Goal: Task Accomplishment & Management: Manage account settings

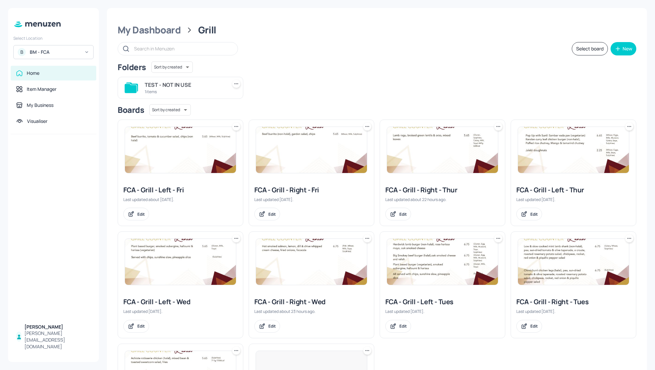
click at [321, 69] on div "Folders Sort by created id ​" at bounding box center [377, 67] width 519 height 11
click at [311, 93] on div "TEST - NOT IN USE 1 items" at bounding box center [374, 85] width 524 height 27
click at [396, 76] on div "TEST - NOT IN USE 1 items" at bounding box center [374, 85] width 524 height 27
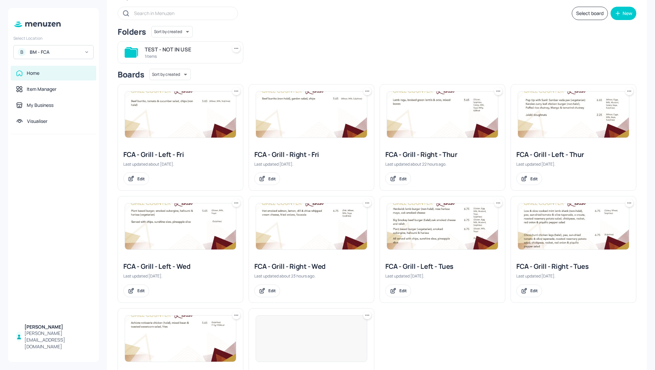
click at [514, 106] on div at bounding box center [573, 115] width 125 height 60
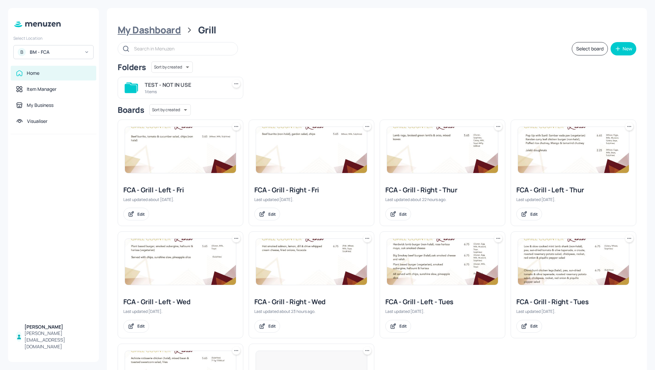
click at [142, 31] on div "My Dashboard" at bounding box center [149, 30] width 63 height 12
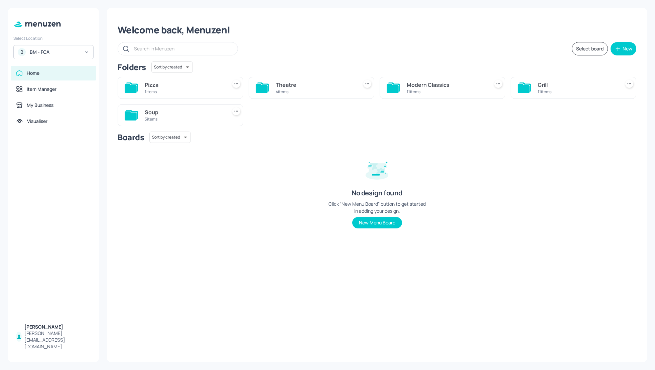
click at [153, 115] on div "Soup" at bounding box center [185, 112] width 80 height 8
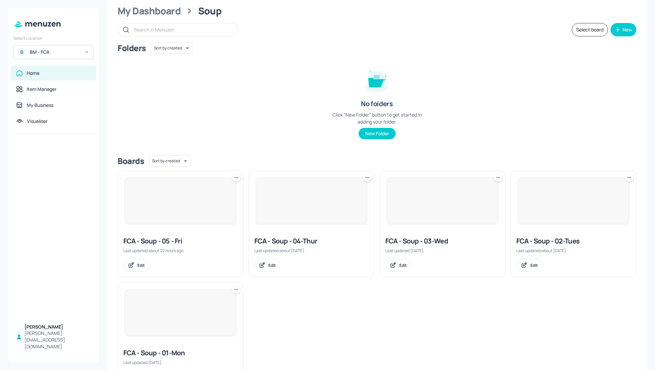
scroll to position [35, 0]
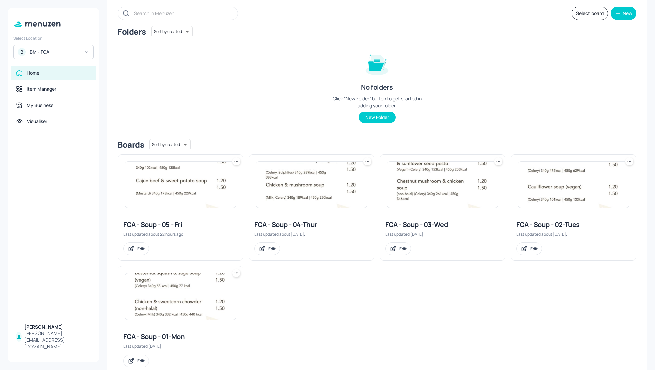
click at [292, 224] on div "FCA - Soup - 04-Thur" at bounding box center [311, 224] width 114 height 9
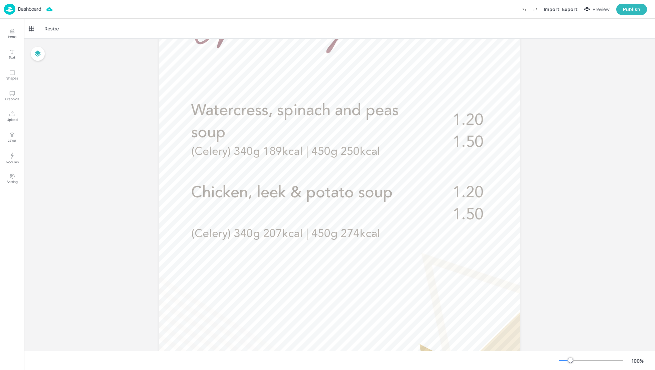
scroll to position [175, 0]
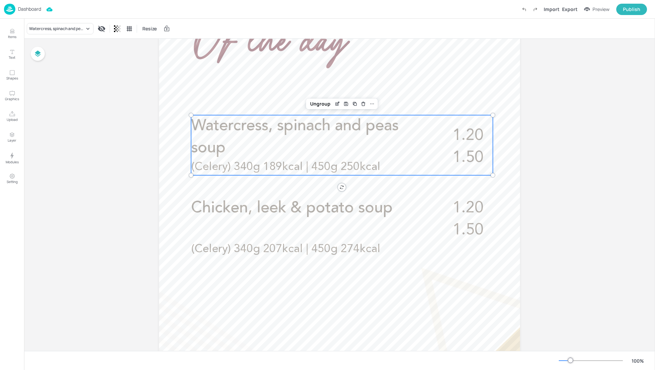
click at [274, 128] on span "Watercress, spinach and peas soup" at bounding box center [295, 137] width 208 height 38
click at [336, 105] on icon "Edit Item" at bounding box center [338, 103] width 6 height 5
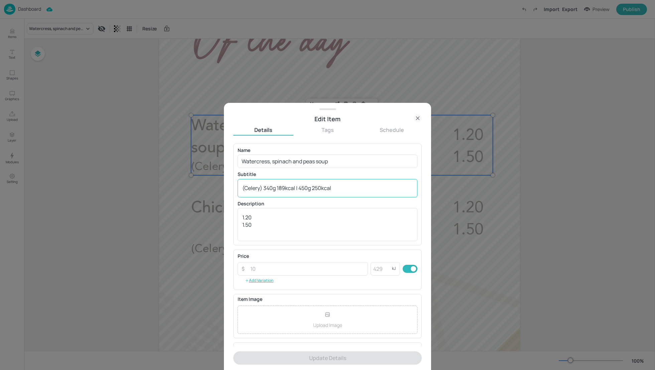
click at [240, 186] on div "(Celery) 340g 189kcal | 450g 250kcal x ​" at bounding box center [328, 188] width 180 height 18
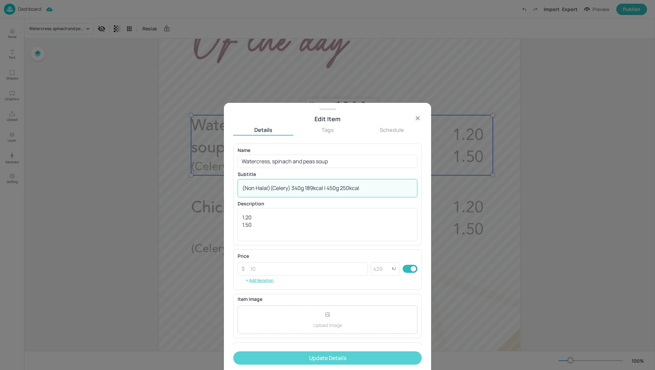
type textarea "(Non Halal)(Celery) 340g 189kcal | 450g 250kcal"
click at [317, 357] on button "Update Details" at bounding box center [327, 358] width 189 height 13
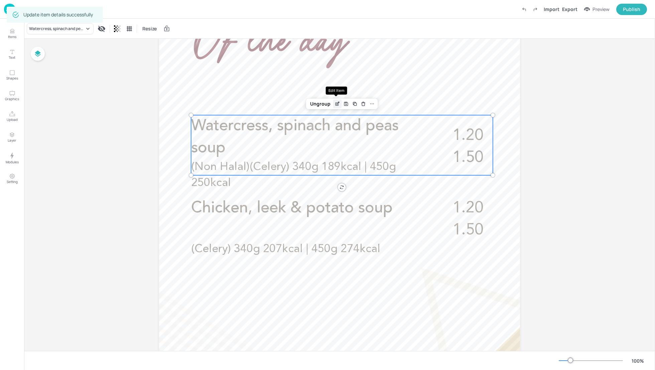
click at [337, 103] on icon "Edit Item" at bounding box center [338, 103] width 6 height 5
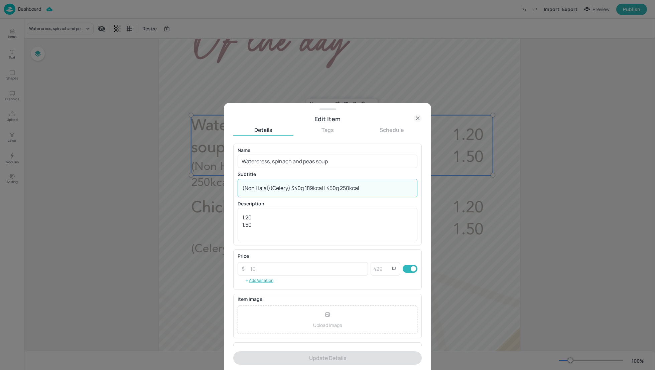
drag, startPoint x: 271, startPoint y: 188, endPoint x: 237, endPoint y: 187, distance: 33.4
click at [238, 187] on div "(Non Halal)(Celery) 340g 189kcal | 450g 250kcal x ​" at bounding box center [328, 188] width 180 height 18
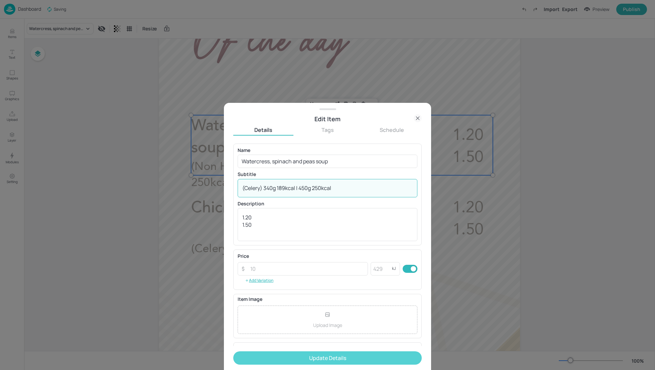
type textarea "(Celery) 340g 189kcal | 450g 250kcal"
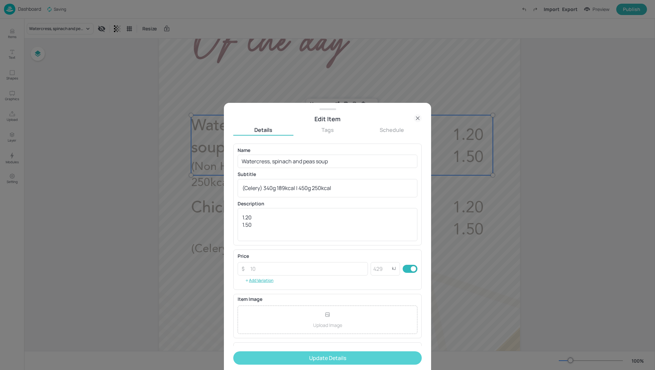
click at [327, 357] on button "Update Details" at bounding box center [327, 358] width 189 height 13
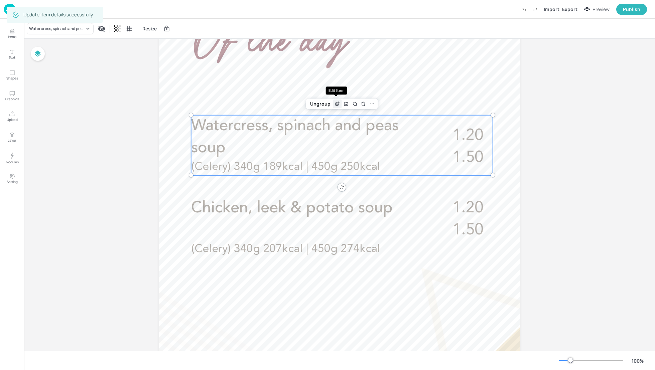
click at [335, 106] on icon "Edit Item" at bounding box center [338, 103] width 6 height 5
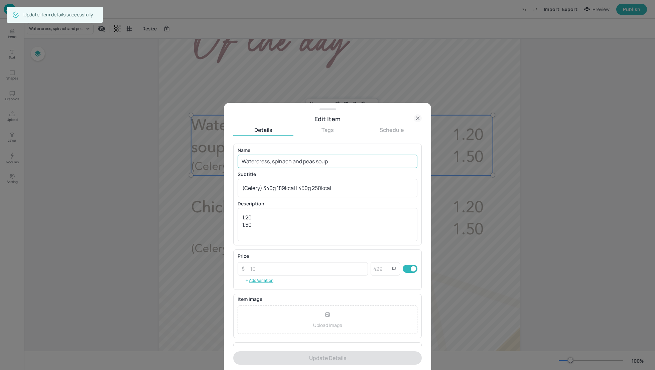
click at [335, 164] on input "Watercress, spinach and peas soup" at bounding box center [328, 161] width 180 height 13
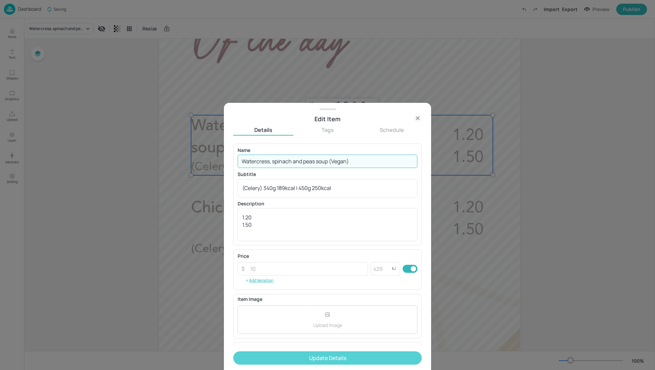
type input "Watercress, spinach and peas soup (Vegan)"
click at [341, 359] on button "Update Details" at bounding box center [327, 358] width 189 height 13
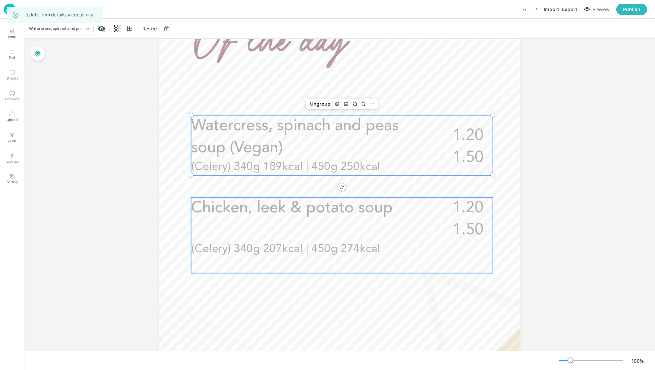
click at [223, 215] on span "Chicken, leek & potato soup" at bounding box center [292, 209] width 202 height 16
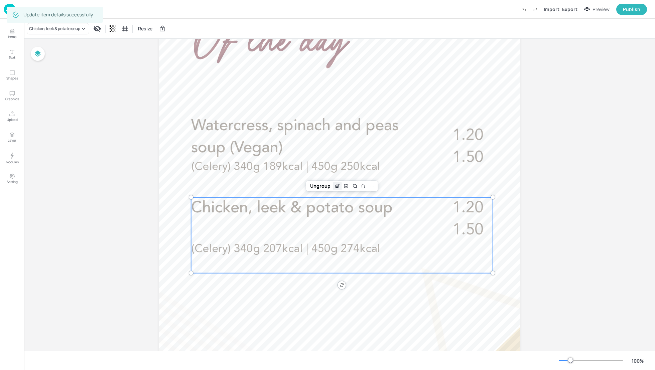
click at [336, 186] on icon "Edit Item" at bounding box center [338, 186] width 6 height 5
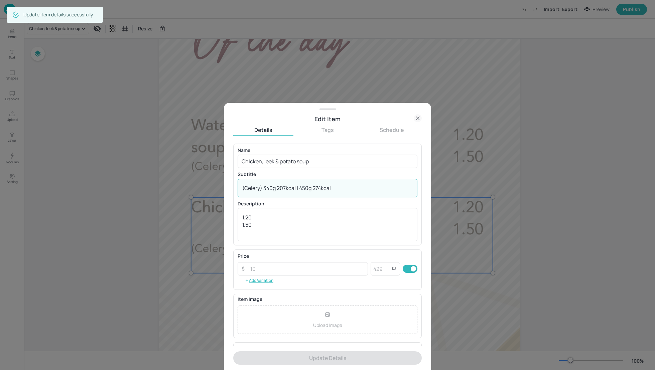
click at [242, 187] on textarea "(Celery) 340g 207kcal | 450g 274kcal" at bounding box center [327, 188] width 170 height 7
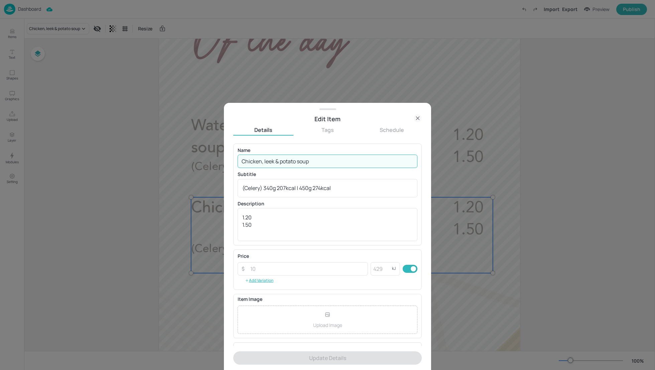
click at [314, 164] on input "Chicken, leek & potato soup" at bounding box center [328, 161] width 180 height 13
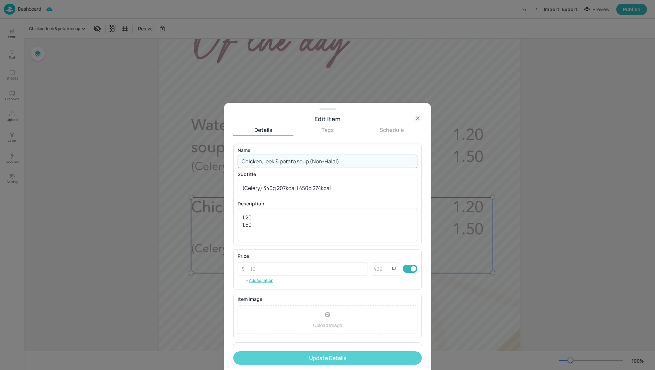
type input "Chicken, leek & potato soup (Non-Halal)"
click at [339, 356] on button "Update Details" at bounding box center [327, 358] width 189 height 13
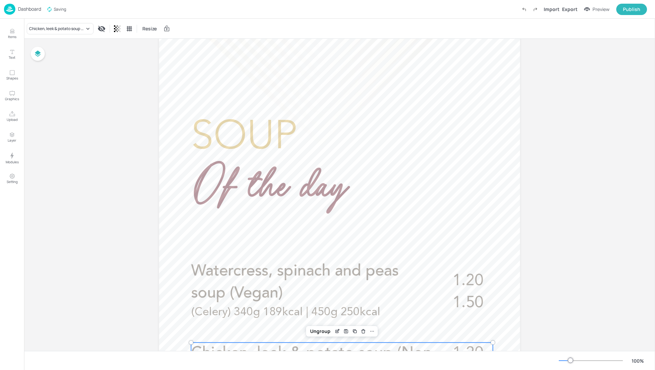
scroll to position [12, 0]
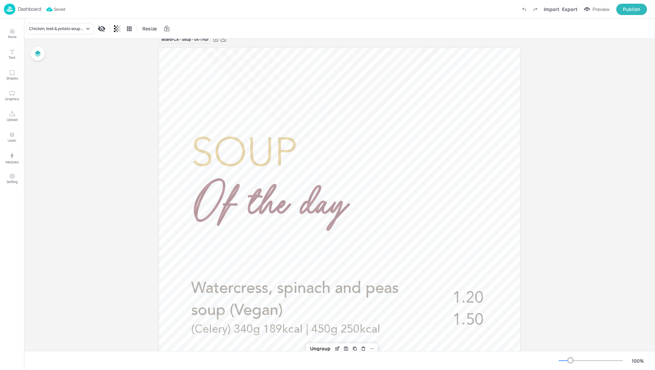
click at [21, 10] on p "Dashboard" at bounding box center [29, 9] width 23 height 5
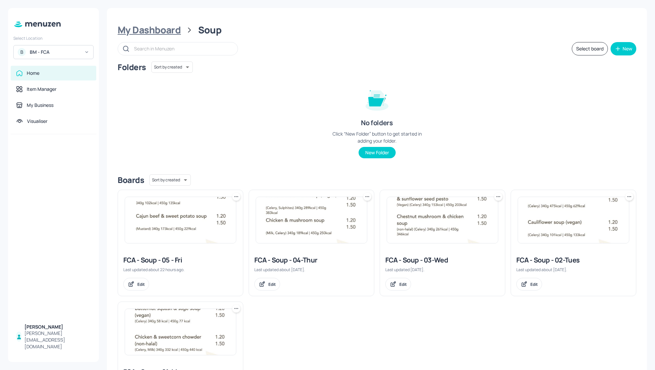
click at [141, 30] on div "My Dashboard" at bounding box center [149, 30] width 63 height 12
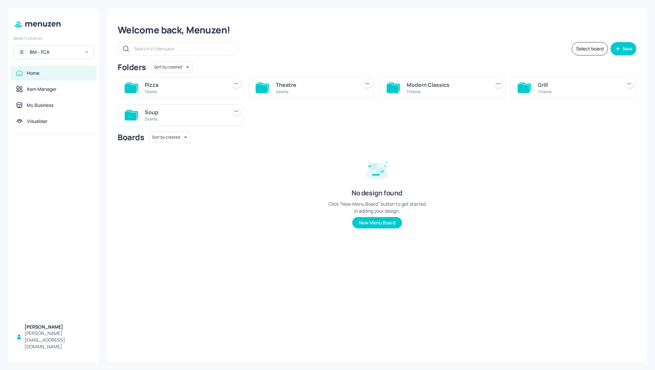
click at [423, 85] on div "Modern Classics" at bounding box center [447, 85] width 80 height 8
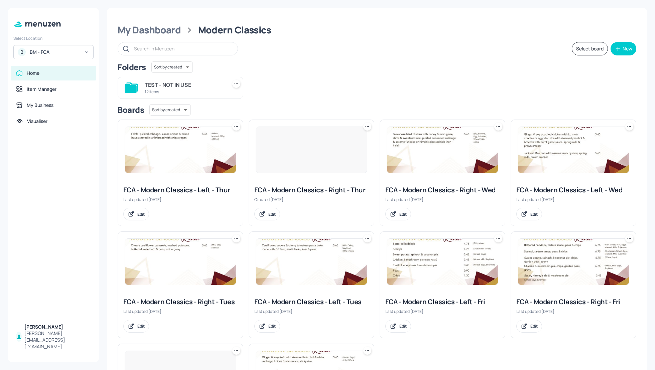
click at [187, 190] on div "FCA - Modern Classics - Left - Thur" at bounding box center [180, 190] width 114 height 9
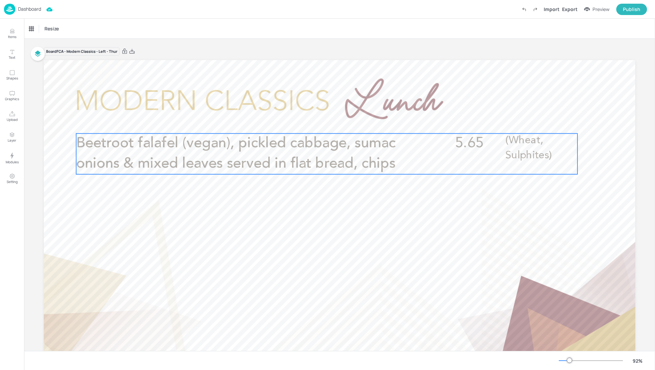
click at [335, 161] on span "Beetroot falafel (vegan), pickled cabbage, sumac onions & mixed leaves served i…" at bounding box center [236, 153] width 320 height 35
click at [321, 121] on icon "Edit Item" at bounding box center [323, 122] width 6 height 5
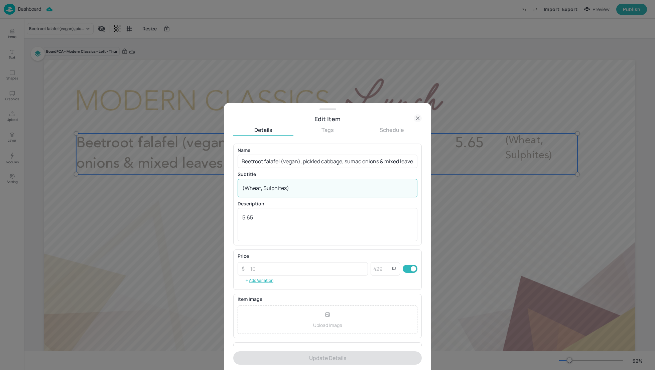
drag, startPoint x: 261, startPoint y: 188, endPoint x: 246, endPoint y: 188, distance: 14.7
click at [246, 188] on textarea "(Wheat, Sulphites)" at bounding box center [327, 188] width 170 height 7
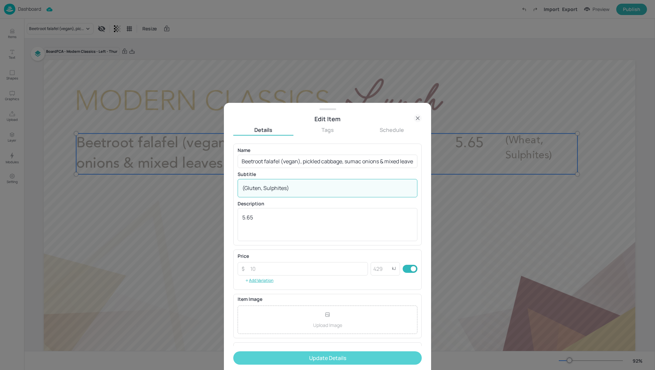
type textarea "(Gluten, Sulphites)"
click at [311, 359] on button "Update Details" at bounding box center [327, 358] width 189 height 13
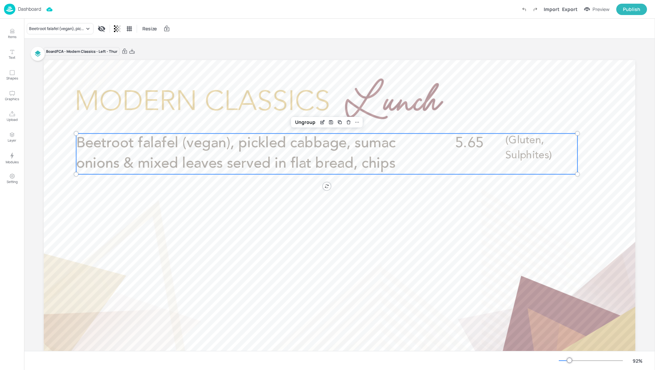
click at [245, 28] on div "Beetroot falafel (vegan), pickled cabbage, sumac onions & mixed leaves served i…" at bounding box center [339, 29] width 631 height 20
click at [25, 8] on p "Dashboard" at bounding box center [29, 9] width 23 height 5
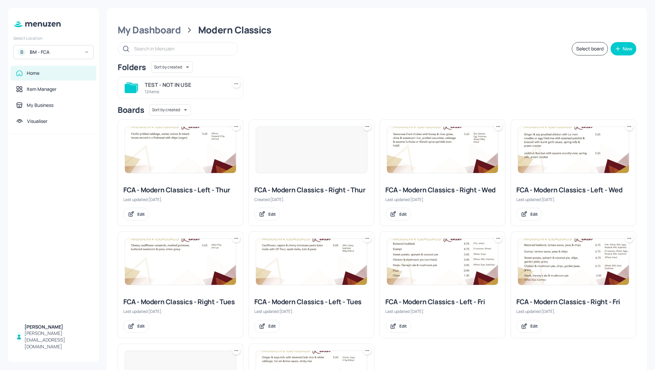
click at [306, 190] on div "FCA - Modern Classics - Right - Thur" at bounding box center [311, 190] width 114 height 9
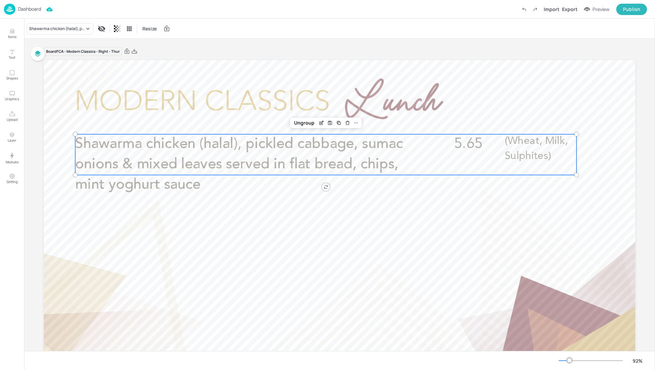
click at [276, 150] on span "Shawarma chicken (halal), pickled cabbage, sumac onions & mixed leaves served i…" at bounding box center [239, 164] width 328 height 55
click at [319, 123] on icon "Edit Item" at bounding box center [322, 122] width 6 height 5
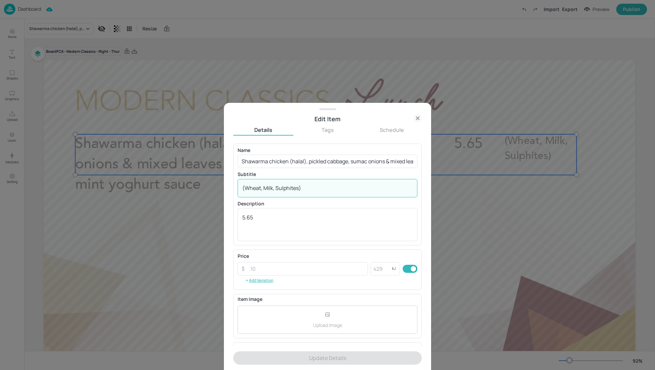
drag, startPoint x: 262, startPoint y: 189, endPoint x: 246, endPoint y: 188, distance: 16.4
click at [246, 188] on textarea "(Wheat, Milk, Sulphites)" at bounding box center [327, 188] width 170 height 7
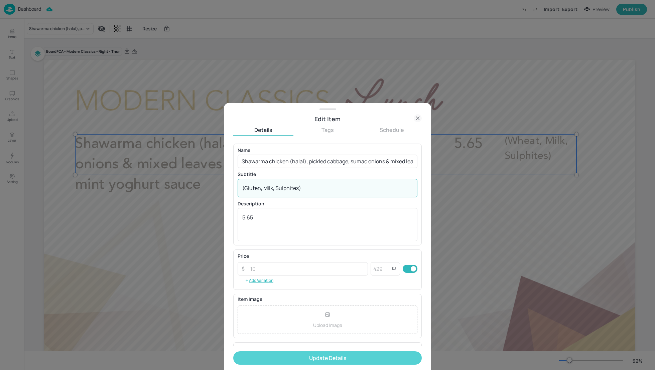
type textarea "(Gluten, Milk, Sulphites)"
click at [322, 352] on button "Update Details" at bounding box center [327, 358] width 189 height 13
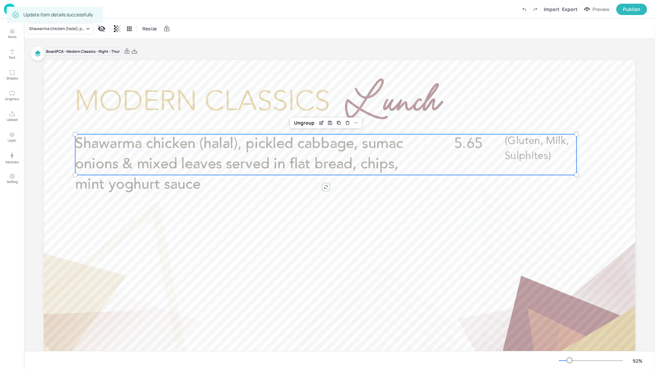
click at [228, 47] on div "Board FCA - Modern Classics - Right - Thur" at bounding box center [340, 51] width 592 height 9
click at [28, 9] on p "Dashboard" at bounding box center [29, 9] width 23 height 5
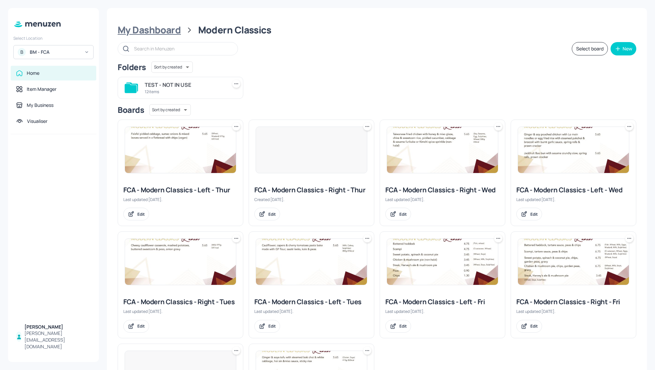
click at [141, 30] on div "My Dashboard" at bounding box center [149, 30] width 63 height 12
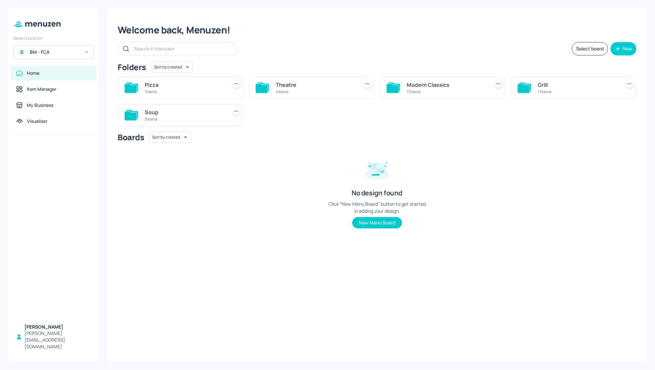
click at [539, 81] on div "Grill" at bounding box center [578, 85] width 80 height 8
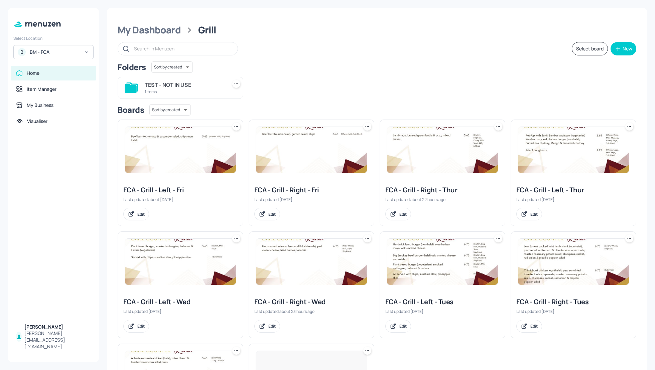
click at [401, 193] on div "FCA - Grill - Right - Thur" at bounding box center [442, 190] width 114 height 9
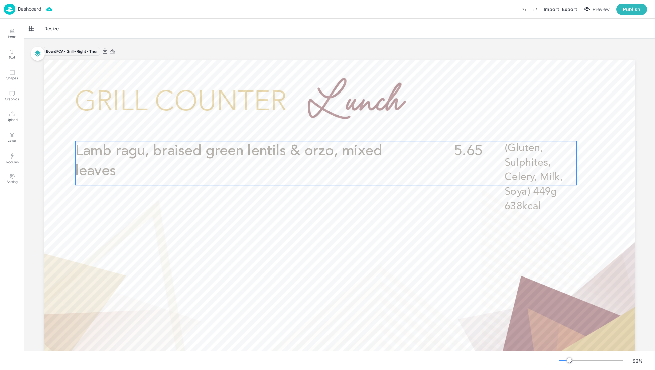
click at [222, 148] on span "Lamb ragu, braised green lentils & orzo, mixed leaves" at bounding box center [228, 161] width 307 height 35
click at [319, 130] on icon "Edit Item" at bounding box center [322, 129] width 6 height 5
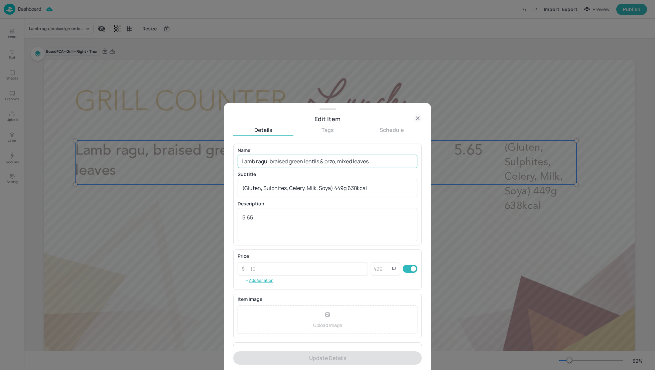
click at [268, 161] on input "Lamb ragu, braised green lentils & orzo, mixed leaves" at bounding box center [328, 161] width 180 height 13
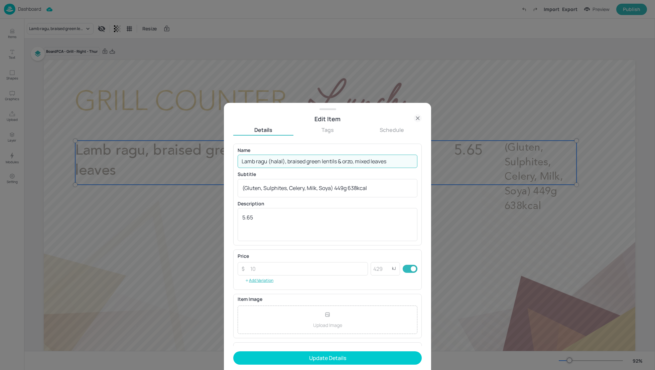
click at [381, 165] on input "Lamb ragu (halal), braised green lentils & orzo, mixed leaves" at bounding box center [328, 161] width 180 height 13
drag, startPoint x: 388, startPoint y: 162, endPoint x: 356, endPoint y: 160, distance: 31.8
click at [356, 160] on input "Lamb ragu (halal), braised green lentils & orzo, mixed leaves" at bounding box center [328, 161] width 180 height 13
paste input "rocket salad, nut-free pesto"
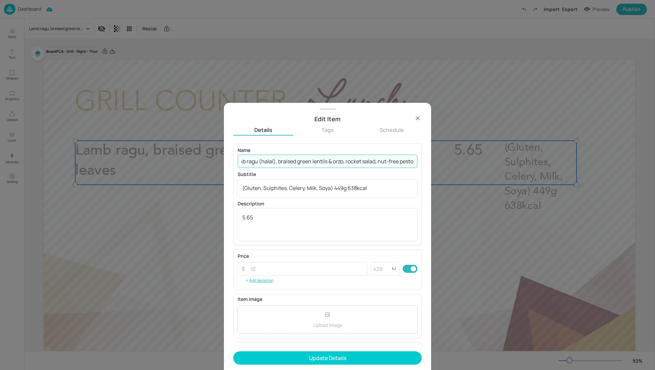
type input "Lamb ragu (halal), braised green lentils & orzo, rocket salad, nut-free pesto"
click at [303, 177] on div "Subtitle (Gluten, Sulphites, Celery, Milk, Soya) 449g 638kcal x ​" at bounding box center [328, 184] width 180 height 25
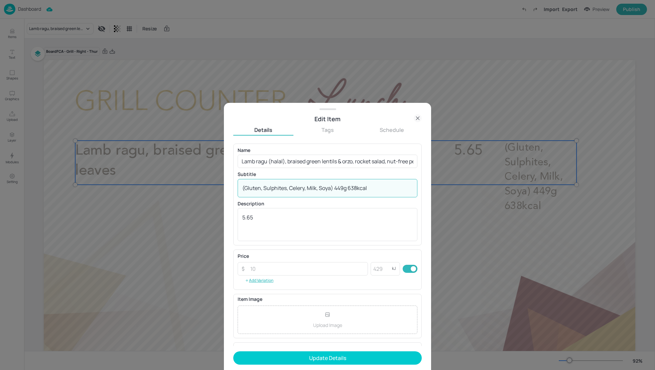
drag, startPoint x: 333, startPoint y: 187, endPoint x: 238, endPoint y: 183, distance: 94.7
click at [238, 183] on div "(Gluten, Sulphites, Celery, Milk, Soya) 449g 638kcal x ​" at bounding box center [328, 188] width 180 height 18
paste textarea "Wheat, Celery, Milk, Sulphites"
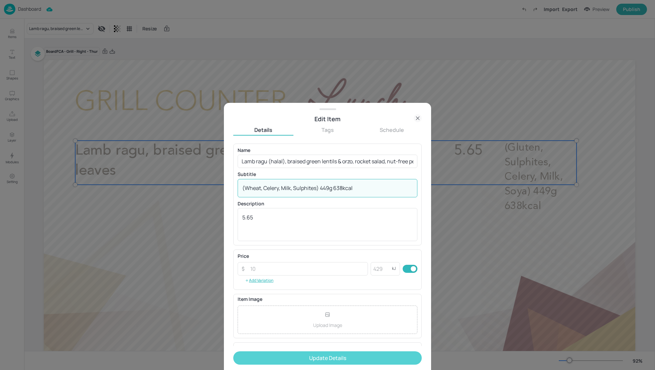
type textarea "(Wheat, Celery, Milk, Sulphites) 449g 638kcal"
click at [335, 360] on button "Update Details" at bounding box center [327, 358] width 189 height 13
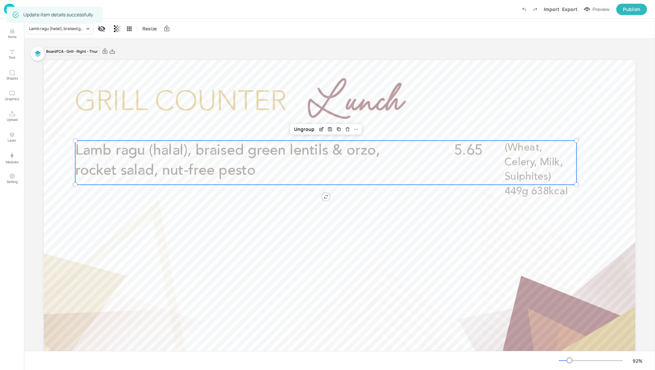
click at [216, 16] on div "Dashboard Import Export Preview Publish" at bounding box center [325, 9] width 643 height 18
click at [33, 7] on p "Dashboard" at bounding box center [29, 9] width 23 height 5
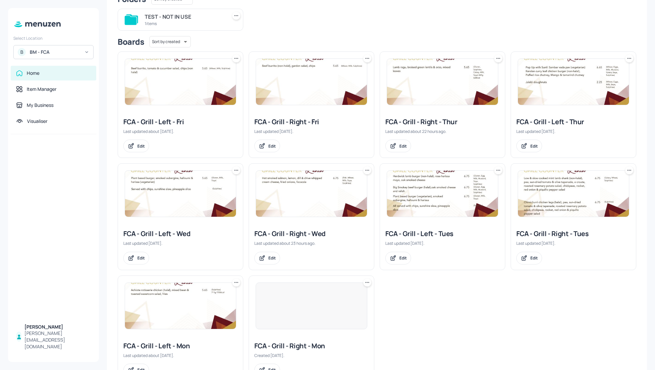
scroll to position [71, 0]
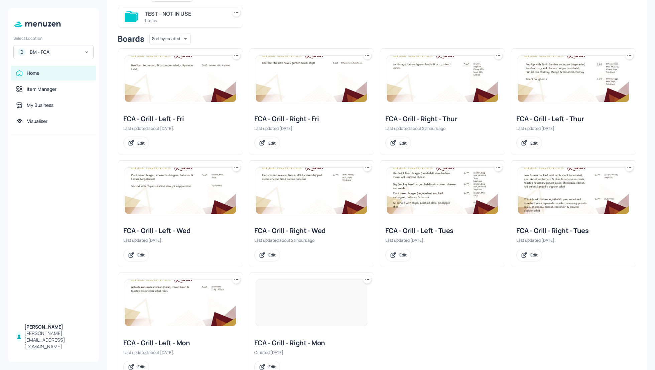
click at [542, 121] on div "FCA - Grill - Left - Thur" at bounding box center [573, 118] width 114 height 9
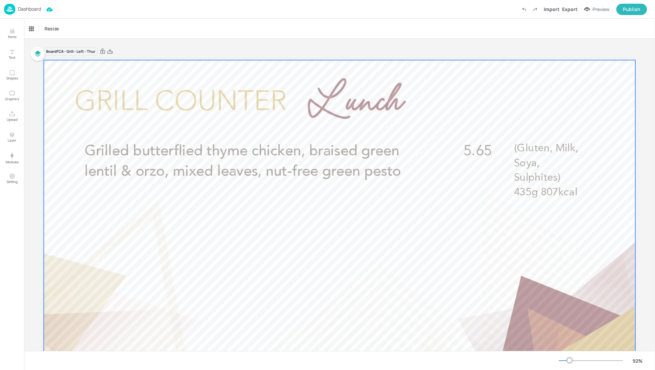
click at [219, 150] on span "Grilled butterflied thyme chicken, braised green lentil & orzo, mixed leaves, n…" at bounding box center [243, 161] width 317 height 35
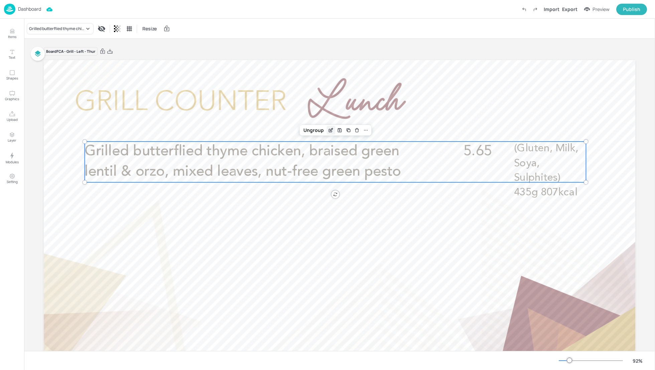
click at [328, 129] on icon "Edit Item" at bounding box center [331, 130] width 6 height 5
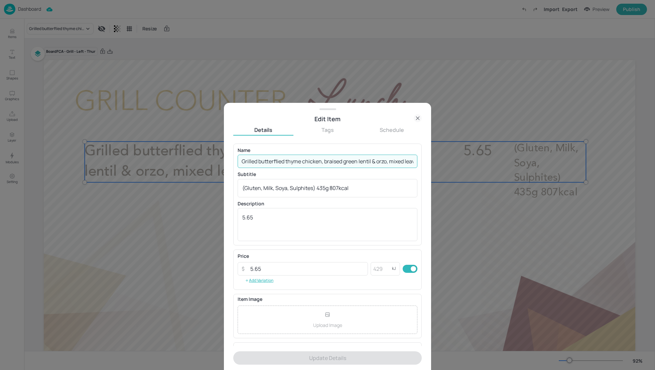
click at [321, 161] on input "Grilled butterflied thyme chicken, braised green lentil & orzo, mixed leaves, n…" at bounding box center [328, 161] width 180 height 13
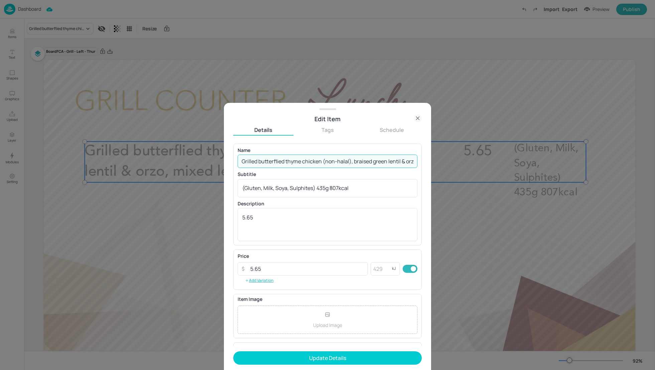
click at [388, 160] on input "Grilled butterflied thyme chicken (non-halal), braised green lentil & orzo, mix…" at bounding box center [328, 161] width 180 height 13
drag, startPoint x: 363, startPoint y: 160, endPoint x: 332, endPoint y: 160, distance: 30.8
click at [332, 160] on input "Grilled butterflied thyme chicken (non-halal), braised green lentil & orzo, mix…" at bounding box center [328, 161] width 180 height 13
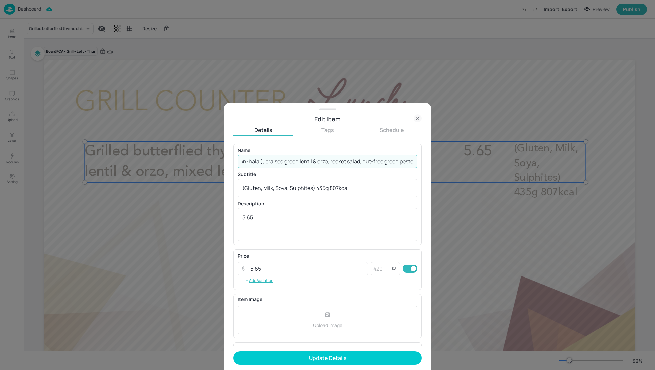
type input "Grilled butterflied thyme chicken (non-halal), braised green lentil & orzo, roc…"
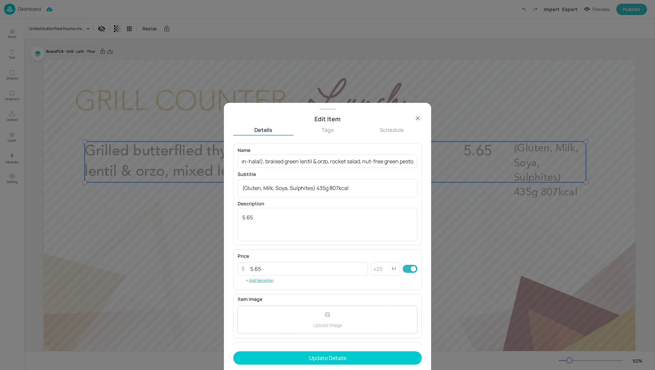
scroll to position [0, 0]
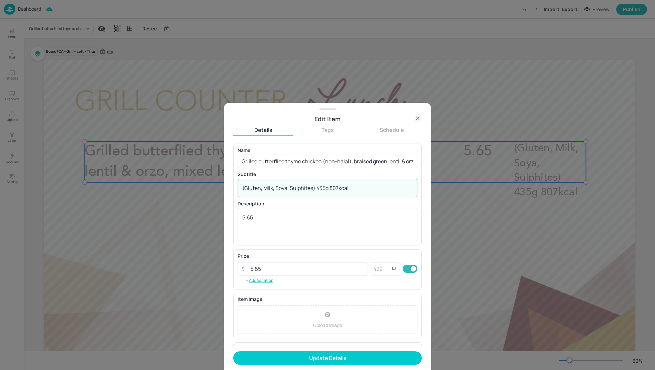
drag, startPoint x: 316, startPoint y: 188, endPoint x: 230, endPoint y: 187, distance: 85.9
click at [230, 187] on div "Edit Item Details Tags Schedule Name Grilled butterflied thyme chicken (non-hal…" at bounding box center [327, 236] width 207 height 267
paste textarea "Sulphites, Wheat, Milk"
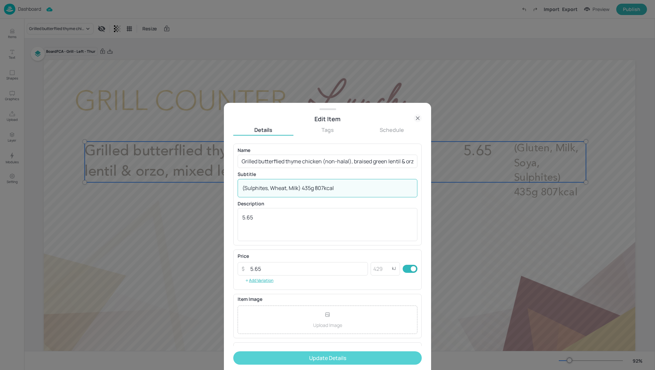
type textarea "(Sulphites, Wheat, Milk) 435g 807kcal"
click at [353, 355] on button "Update Details" at bounding box center [327, 358] width 189 height 13
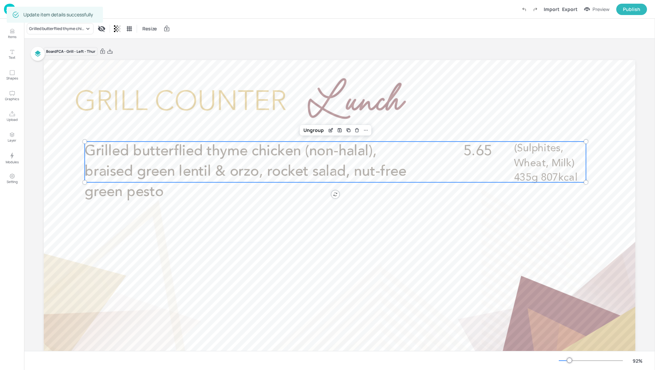
click at [233, 47] on div "Board FCA - Grill - Left - Thur" at bounding box center [340, 51] width 592 height 9
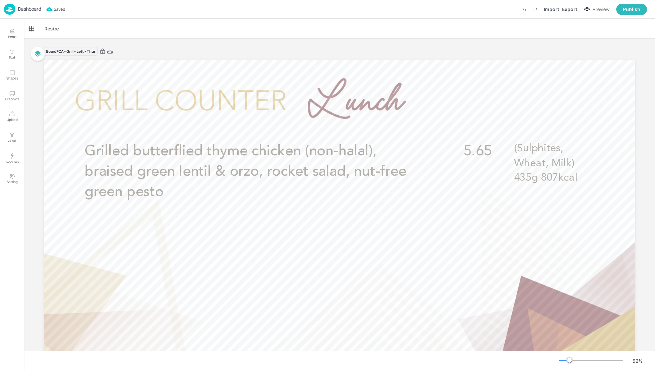
click at [28, 7] on p "Dashboard" at bounding box center [29, 9] width 23 height 5
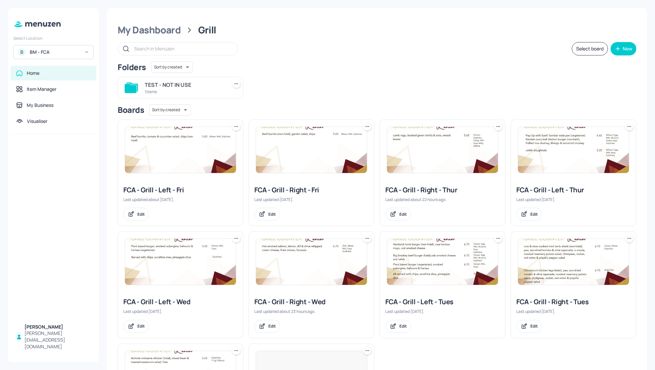
click at [502, 92] on div "TEST - NOT IN USE 1 items" at bounding box center [374, 85] width 524 height 27
click at [521, 92] on div "TEST - NOT IN USE 1 items" at bounding box center [374, 85] width 524 height 27
click at [151, 29] on div "My Dashboard" at bounding box center [149, 30] width 63 height 12
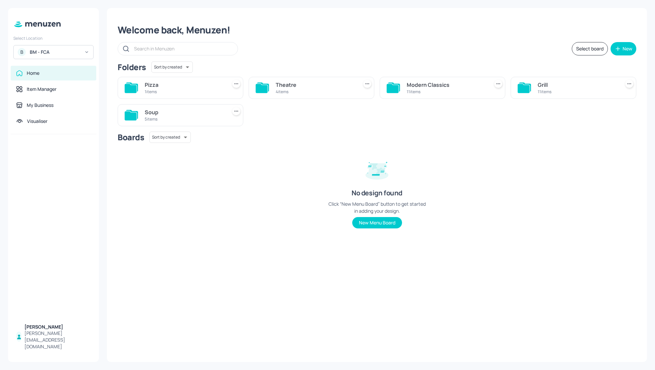
click at [277, 83] on div "Theatre" at bounding box center [316, 85] width 80 height 8
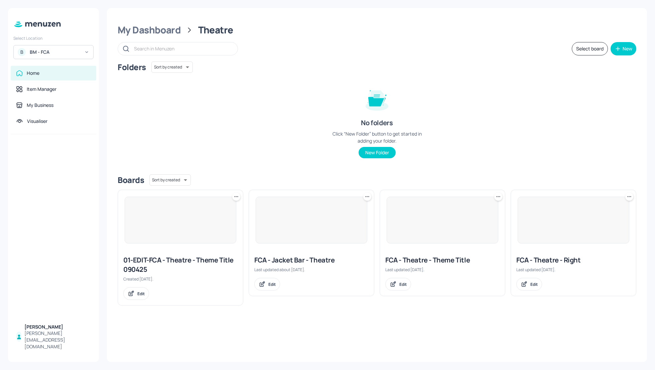
click at [466, 98] on div "Folders Sort by created id ​ No folders Click “New Folder” button to get starte…" at bounding box center [377, 116] width 519 height 108
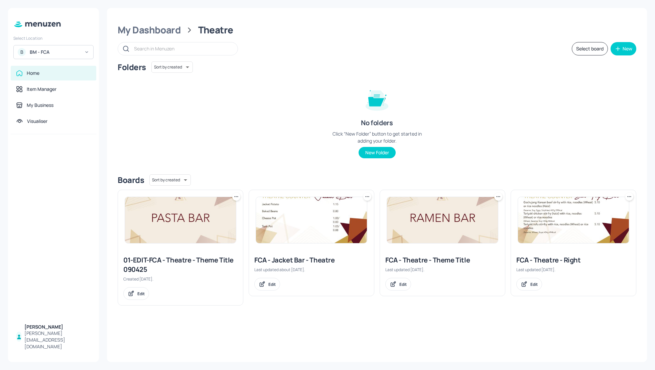
click at [549, 262] on div "FCA - Theatre - Right" at bounding box center [573, 260] width 114 height 9
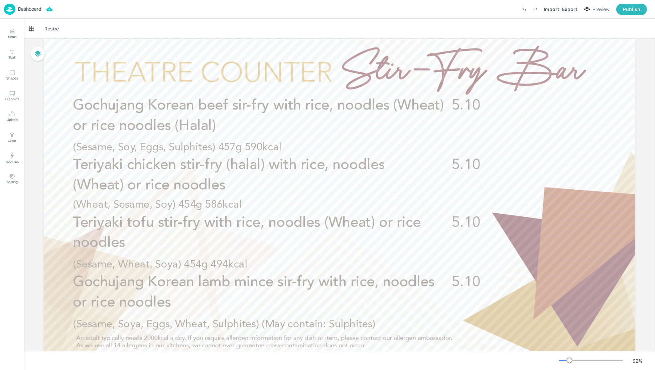
scroll to position [58, 0]
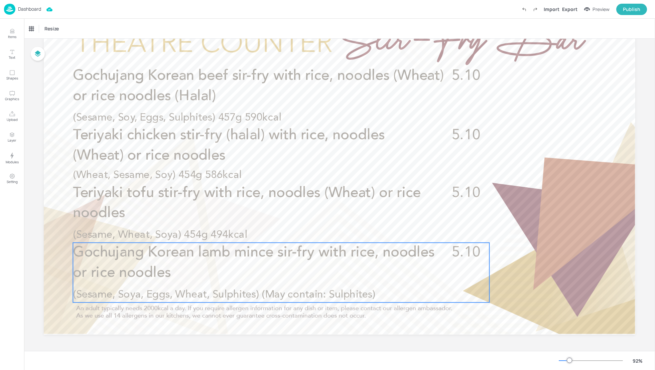
click at [203, 263] on p "Gochujang Korean lamb mince sir-fry with rice, noodles or rice noodles" at bounding box center [260, 263] width 375 height 40
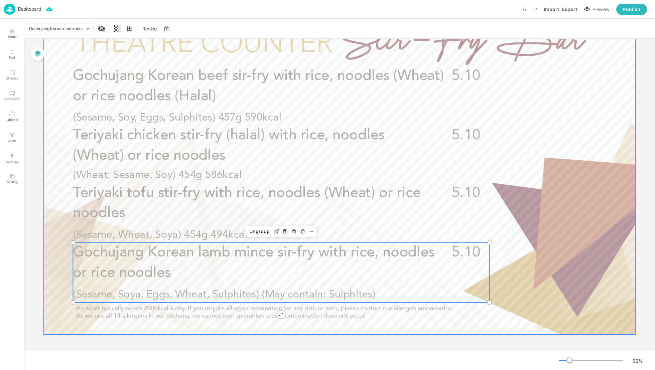
click at [517, 262] on div at bounding box center [340, 168] width 592 height 333
click at [383, 261] on p "Gochujang Korean lamb mince sir-fry with rice, noodles or rice noodles" at bounding box center [260, 263] width 375 height 40
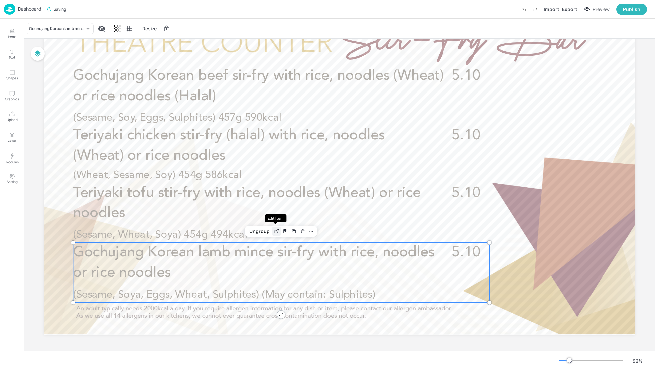
click at [274, 231] on icon "Edit Item" at bounding box center [277, 231] width 6 height 5
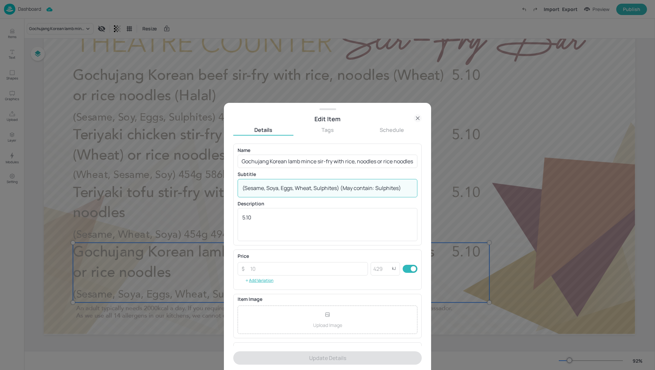
drag, startPoint x: 403, startPoint y: 190, endPoint x: 238, endPoint y: 186, distance: 164.2
click at [238, 186] on div "(Sesame, Soya, Eggs, Wheat, Sulphites) (May contain: Sulphites) x ​" at bounding box center [328, 188] width 180 height 18
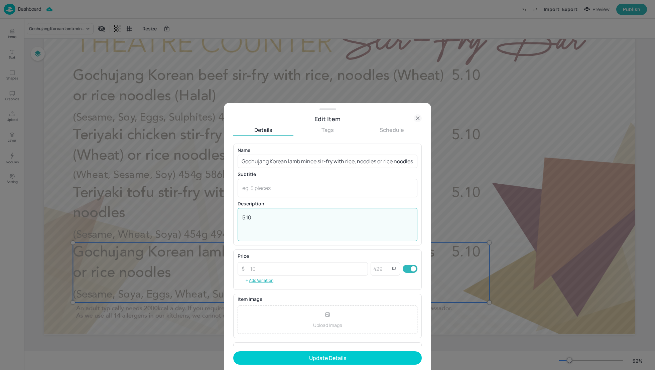
drag, startPoint x: 262, startPoint y: 222, endPoint x: 226, endPoint y: 219, distance: 36.2
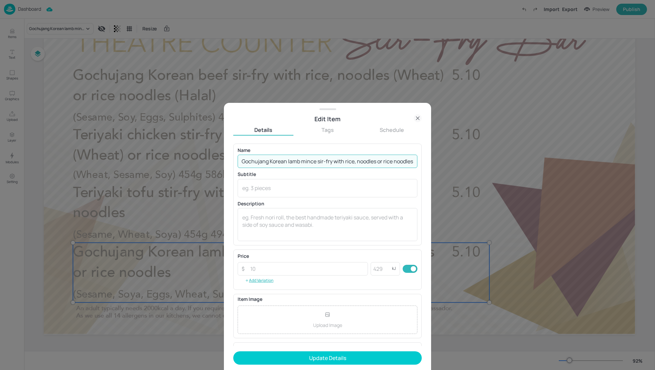
scroll to position [0, 3]
drag, startPoint x: 241, startPoint y: 161, endPoint x: 520, endPoint y: 227, distance: 286.8
click at [520, 227] on div "Edit Item Details Tags Schedule Name Gochujang Korean lamb mince sir-fry with r…" at bounding box center [327, 185] width 655 height 370
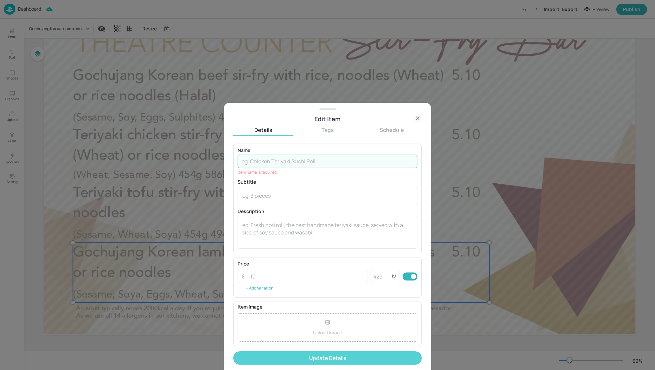
click at [329, 359] on button "Update Details" at bounding box center [327, 358] width 189 height 13
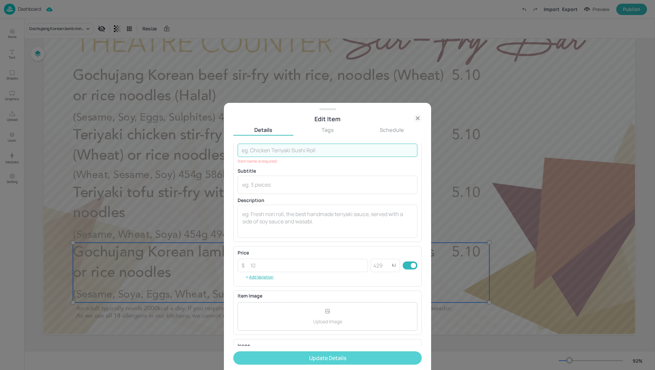
click at [339, 357] on button "Update Details" at bounding box center [327, 358] width 189 height 13
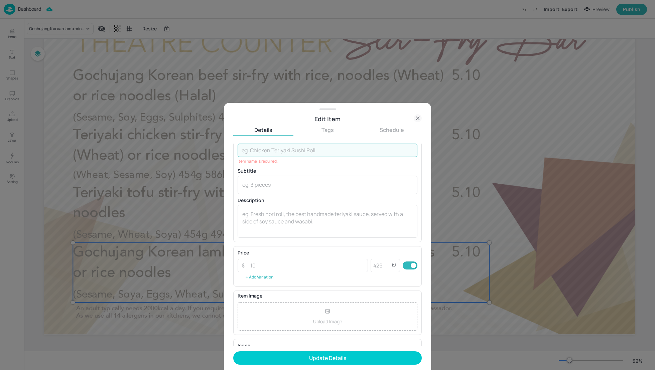
click at [288, 151] on input "text" at bounding box center [328, 150] width 180 height 13
click at [281, 150] on input "text" at bounding box center [328, 150] width 180 height 13
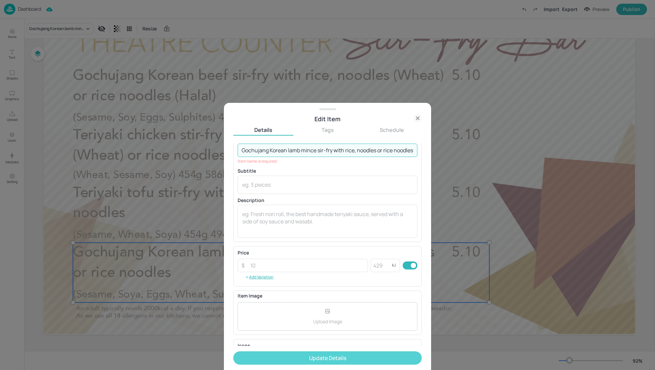
type input "Gochujang Korean lamb mince sir-fry with rice, noodles or rice noodles"
click at [333, 355] on button "Update Details" at bounding box center [327, 358] width 189 height 13
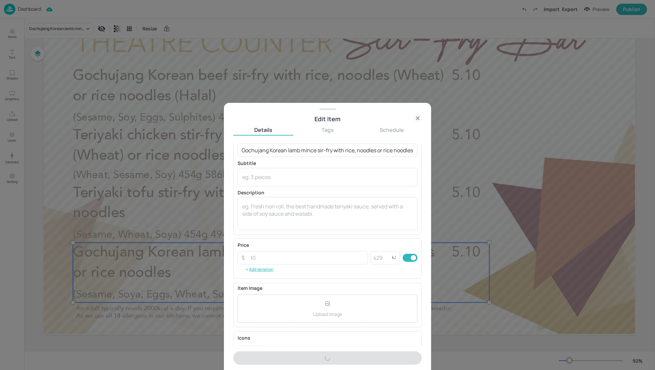
click at [417, 118] on icon at bounding box center [418, 118] width 8 height 8
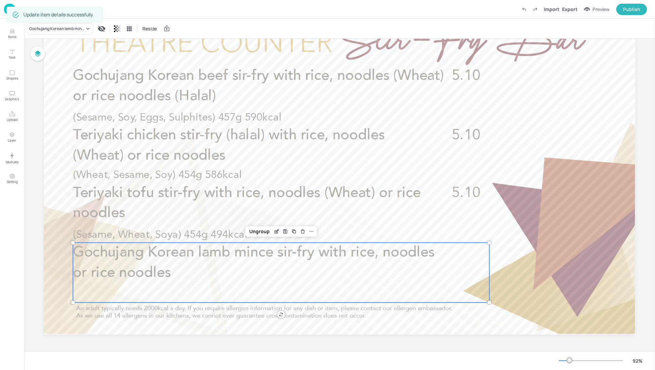
click at [419, 274] on p "Gochujang Korean lamb mince sir-fry with rice, noodles or rice noodles" at bounding box center [260, 263] width 375 height 40
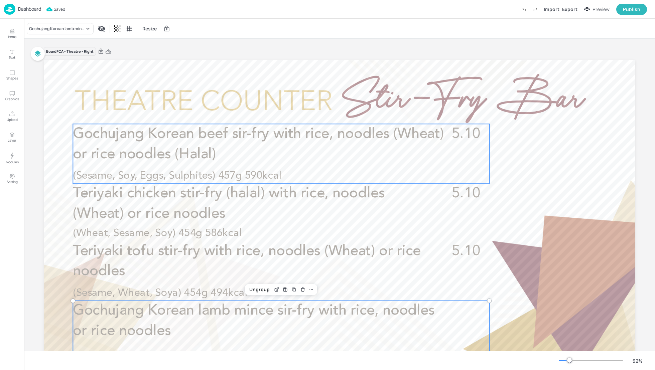
click at [235, 159] on p "Gochujang Korean beef sir-fry with rice, noodles (Wheat) or rice noodles (Halal)" at bounding box center [260, 144] width 375 height 40
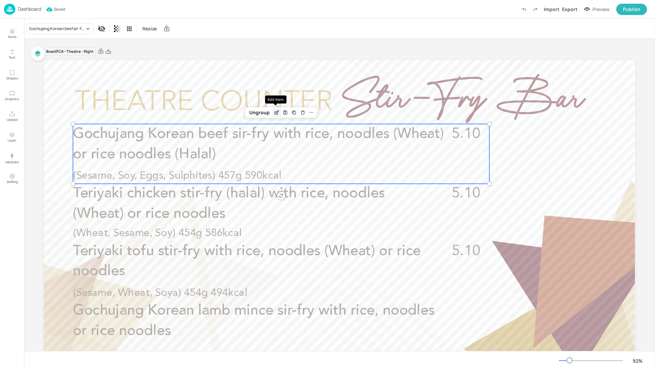
click at [275, 113] on icon "Edit Item" at bounding box center [277, 112] width 6 height 5
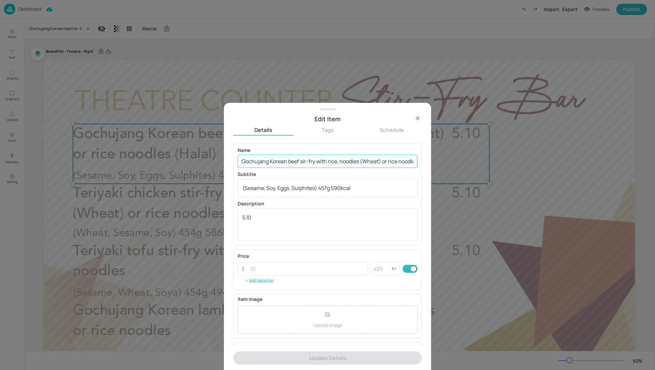
scroll to position [0, 25]
drag, startPoint x: 241, startPoint y: 161, endPoint x: 469, endPoint y: 199, distance: 230.4
click at [469, 199] on div "Edit Item Details Tags Schedule Name Gochujang Korean beef sir-fry with rice, n…" at bounding box center [327, 185] width 655 height 370
click at [298, 160] on input "Gochujang Korean beef sir-fry with rice, noodles (Wheat) or rice noodles (Halal)" at bounding box center [328, 161] width 180 height 13
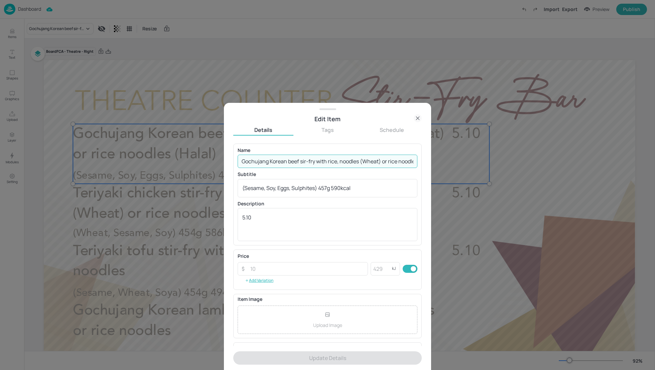
click at [298, 160] on input "Gochujang Korean beef sir-fry with rice, noodles (Wheat) or rice noodles (Halal)" at bounding box center [328, 161] width 180 height 13
paste input "roasted salmon sir-fry with rice, noodles (Wheat) or rice noodles"
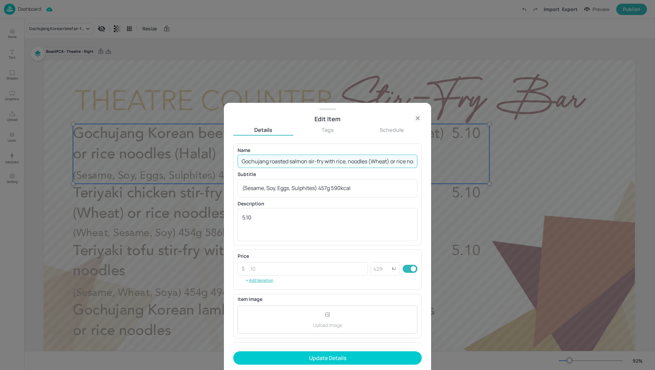
scroll to position [0, 15]
type input "Gochujang roasted salmon sir-fry with rice, noodles (Wheat) or rice noodles"
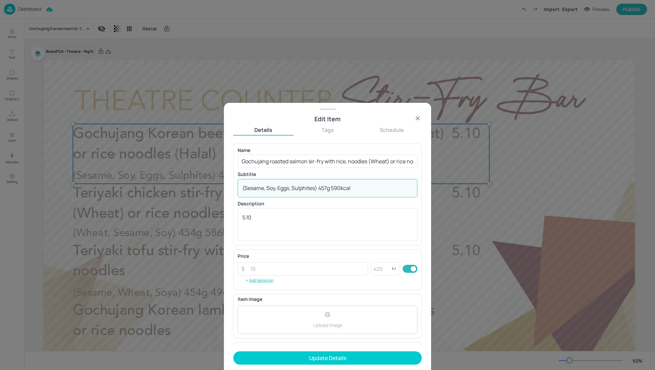
drag, startPoint x: 317, startPoint y: 188, endPoint x: 231, endPoint y: 186, distance: 86.6
click at [231, 186] on div "Edit Item Details Tags Schedule Name Gochujang roasted salmon sir-fry with rice…" at bounding box center [327, 236] width 207 height 267
paste textarea "Fish,"
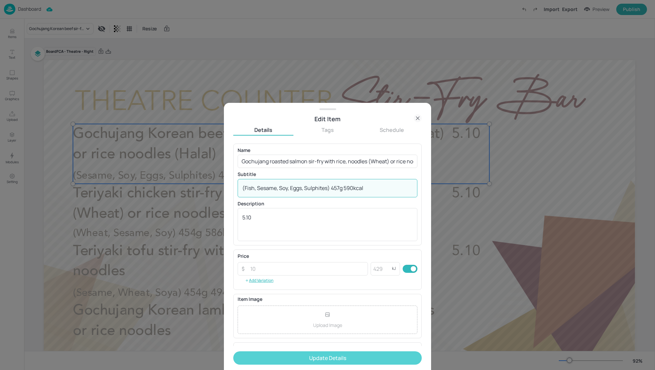
type textarea "(Fish, Sesame, Soy, Eggs, Sulphites) 457g 590kcal"
click at [311, 361] on button "Update Details" at bounding box center [327, 358] width 189 height 13
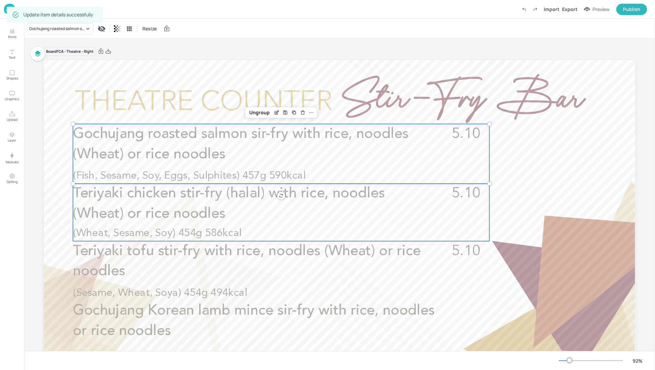
click at [142, 202] on p "Teriyaki chicken stir-fry (halal) with rice, noodles (Wheat) or rice noodles" at bounding box center [240, 204] width 335 height 40
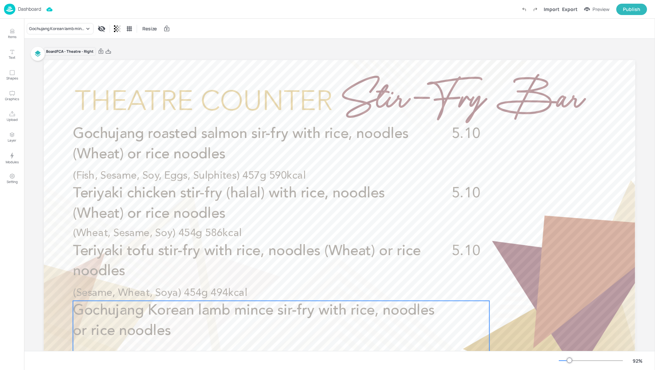
click at [250, 318] on span "Gochujang Korean lamb mince sir-fry with rice, noodles or rice noodles" at bounding box center [254, 321] width 362 height 35
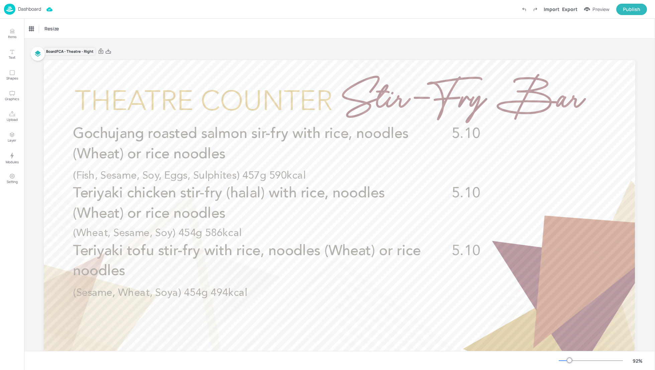
click at [177, 39] on div "Board FCA - Theatre - Right Gochujang roasted salmon sir-fry with rice, noodles…" at bounding box center [340, 224] width 592 height 371
click at [30, 10] on p "Dashboard" at bounding box center [29, 9] width 23 height 5
click at [25, 10] on p "Dashboard" at bounding box center [29, 9] width 23 height 5
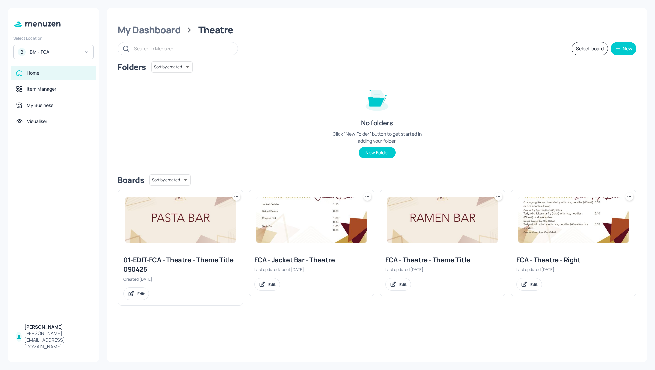
click at [310, 65] on div "Folders Sort by created id ​" at bounding box center [377, 67] width 519 height 11
